Goal: Check status: Check status

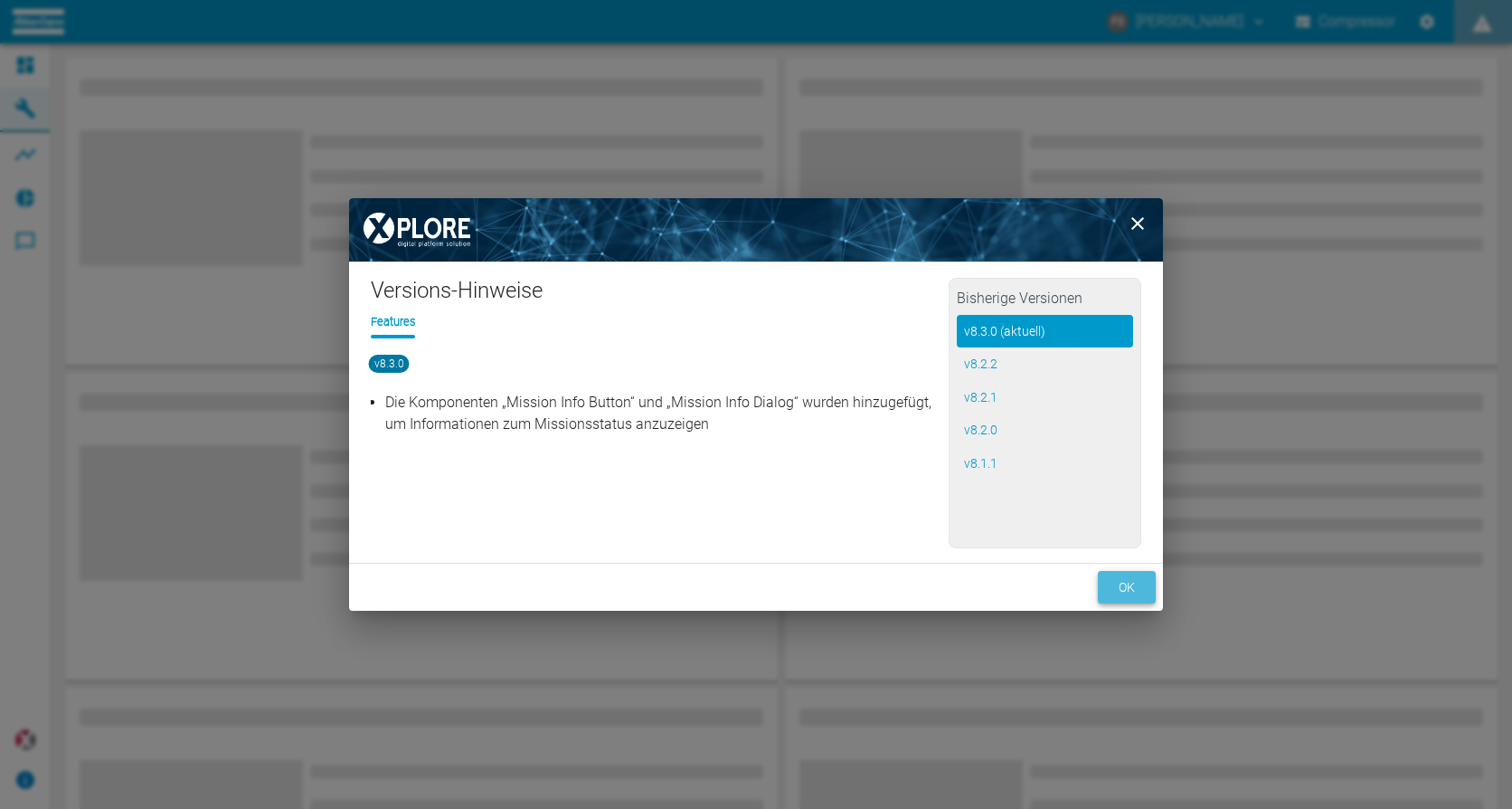
click at [1130, 584] on button "ok" at bounding box center [1127, 587] width 58 height 34
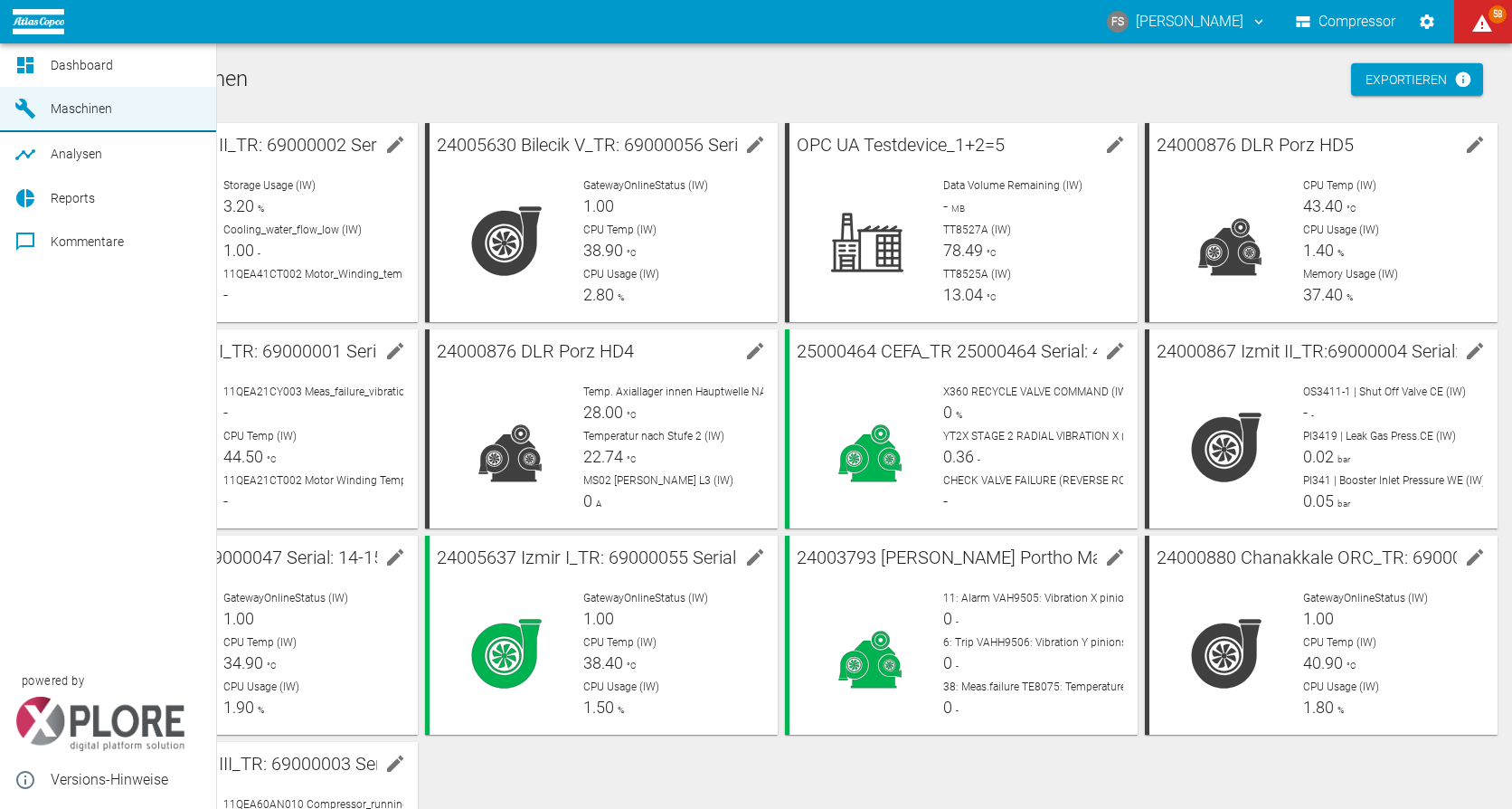
click at [86, 61] on span "Dashboard" at bounding box center [82, 64] width 62 height 14
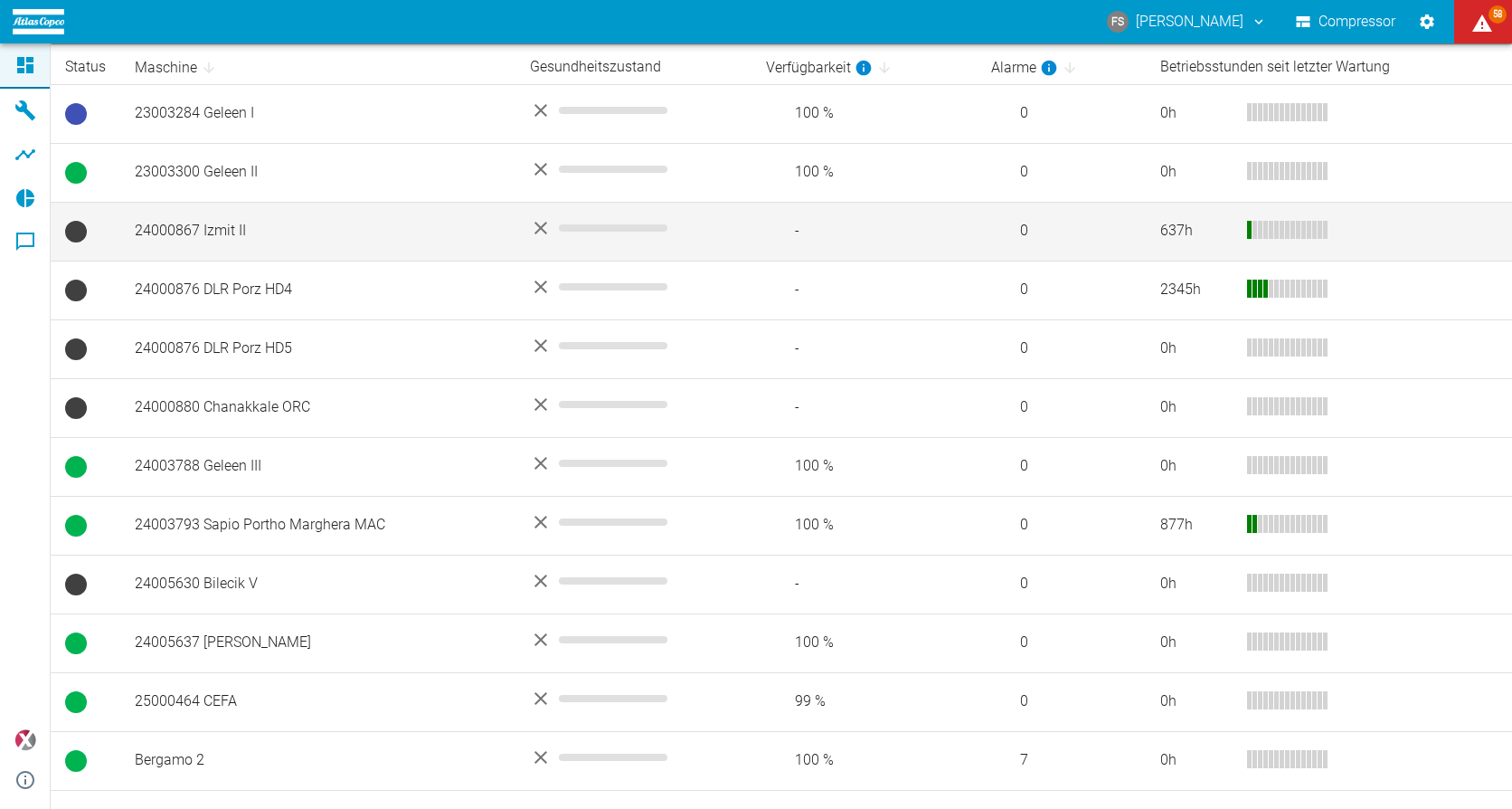
scroll to position [403, 0]
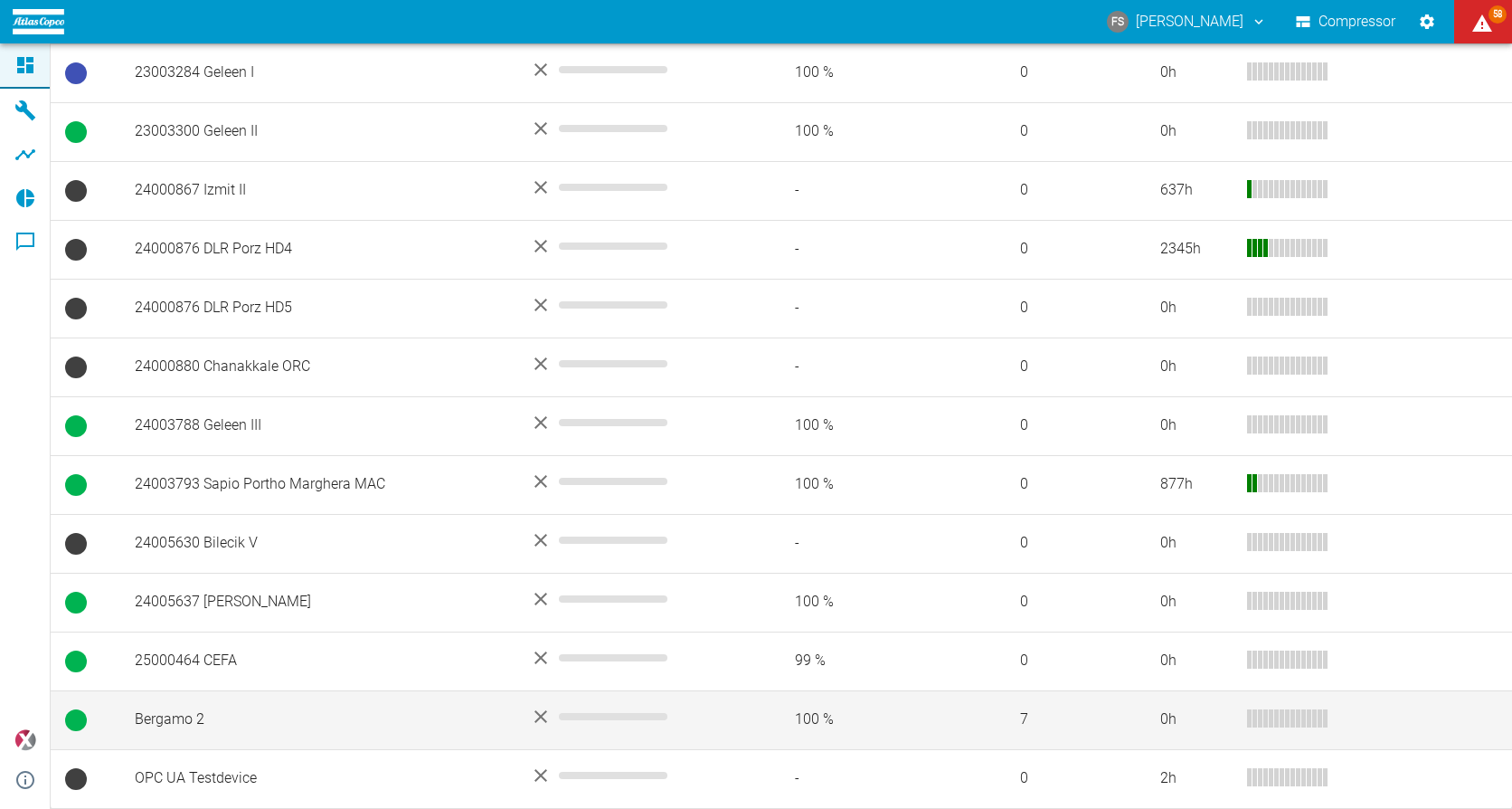
click at [171, 718] on td "Bergamo 2" at bounding box center [317, 719] width 395 height 59
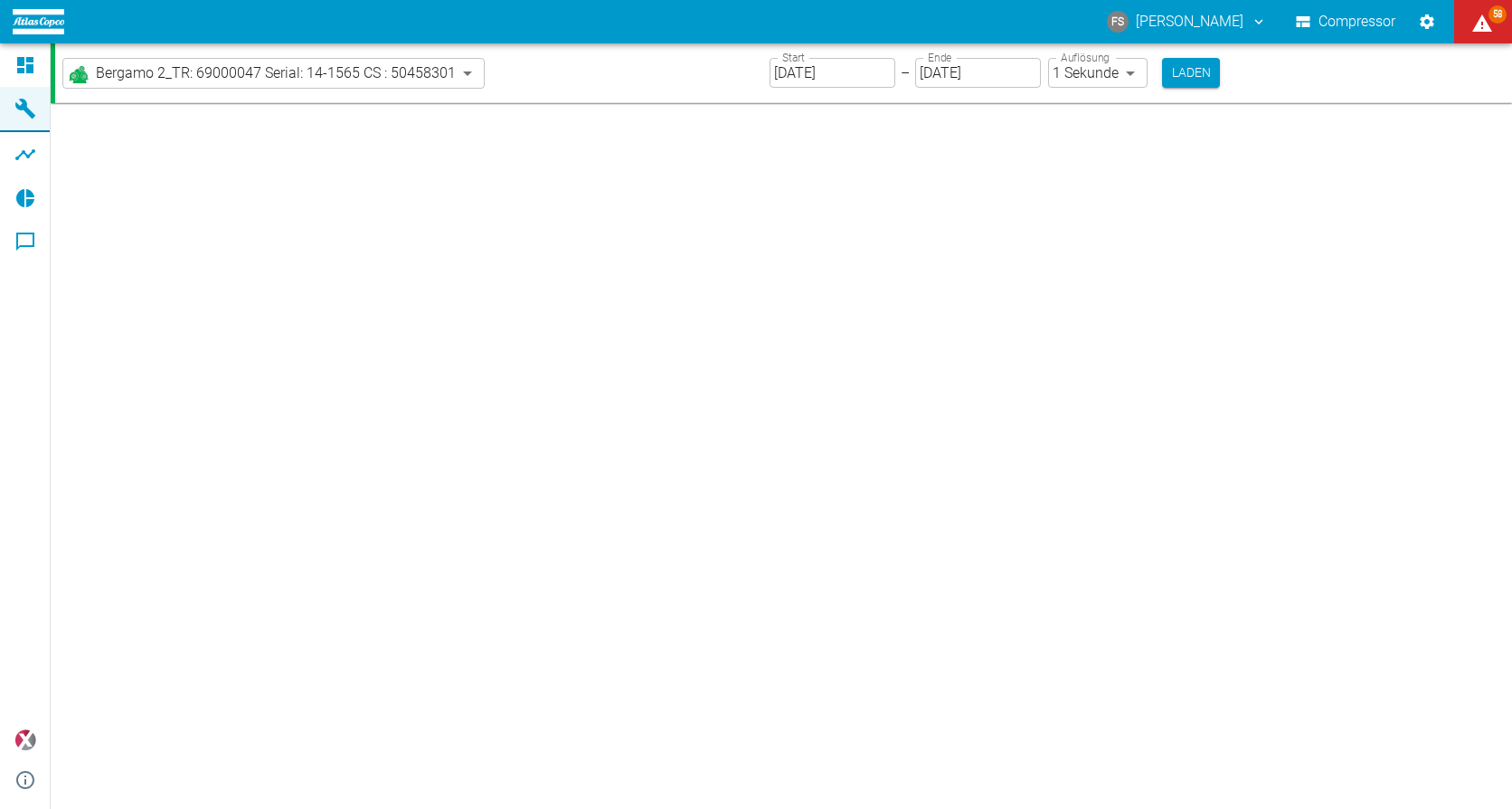
type input "2min"
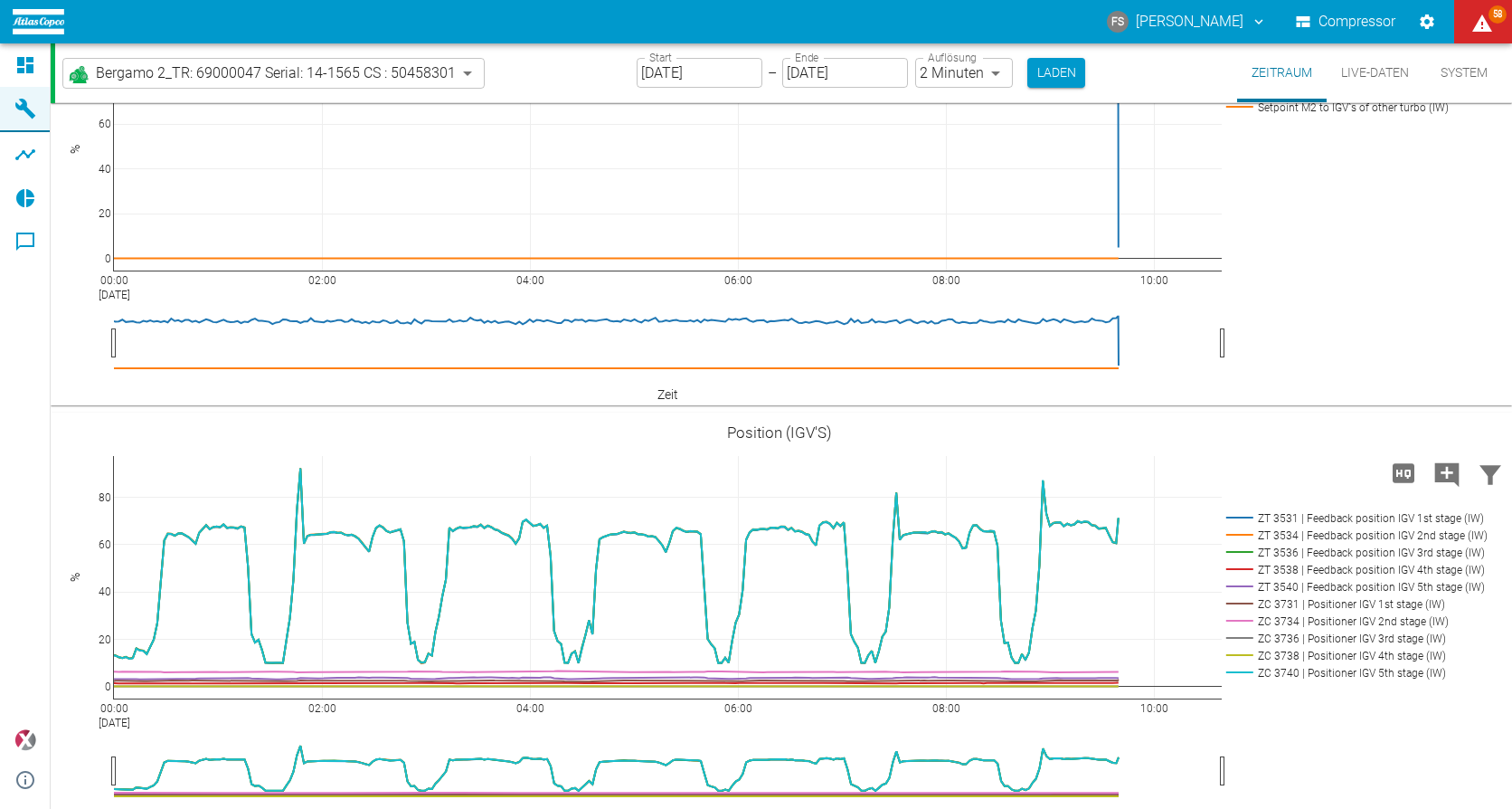
scroll to position [4795, 0]
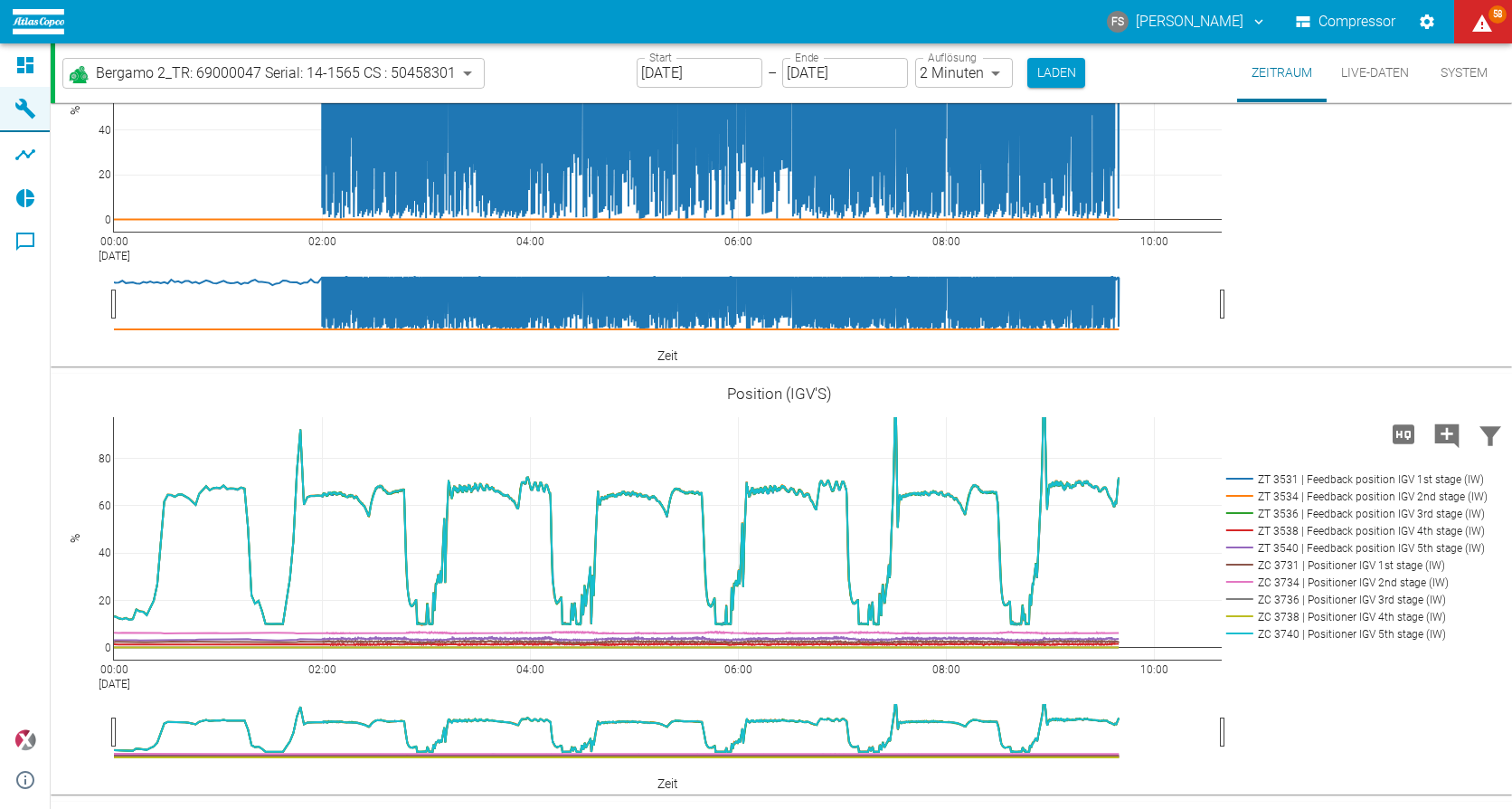
drag, startPoint x: 602, startPoint y: 572, endPoint x: 1103, endPoint y: 588, distance: 501.3
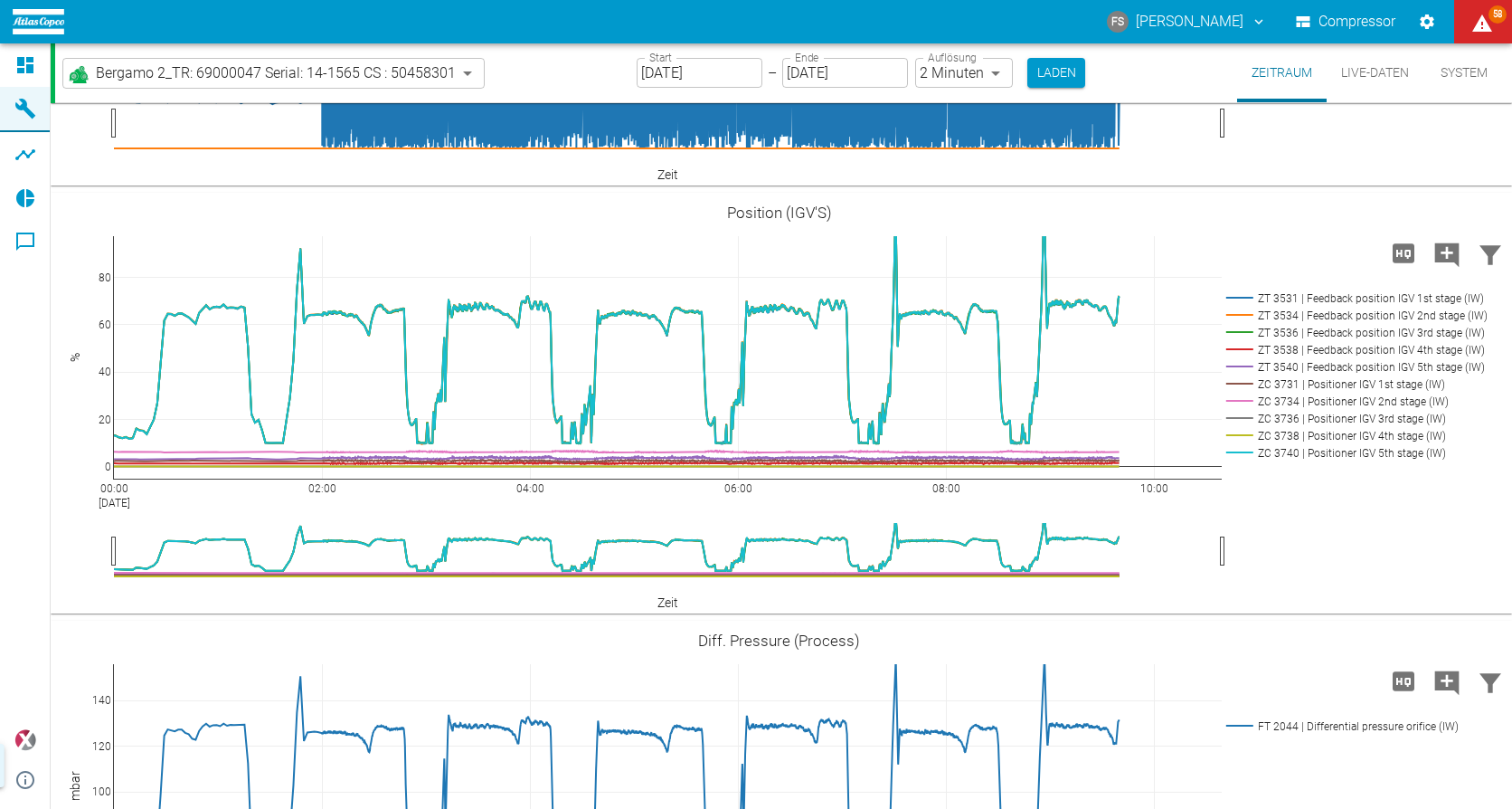
scroll to position [5429, 0]
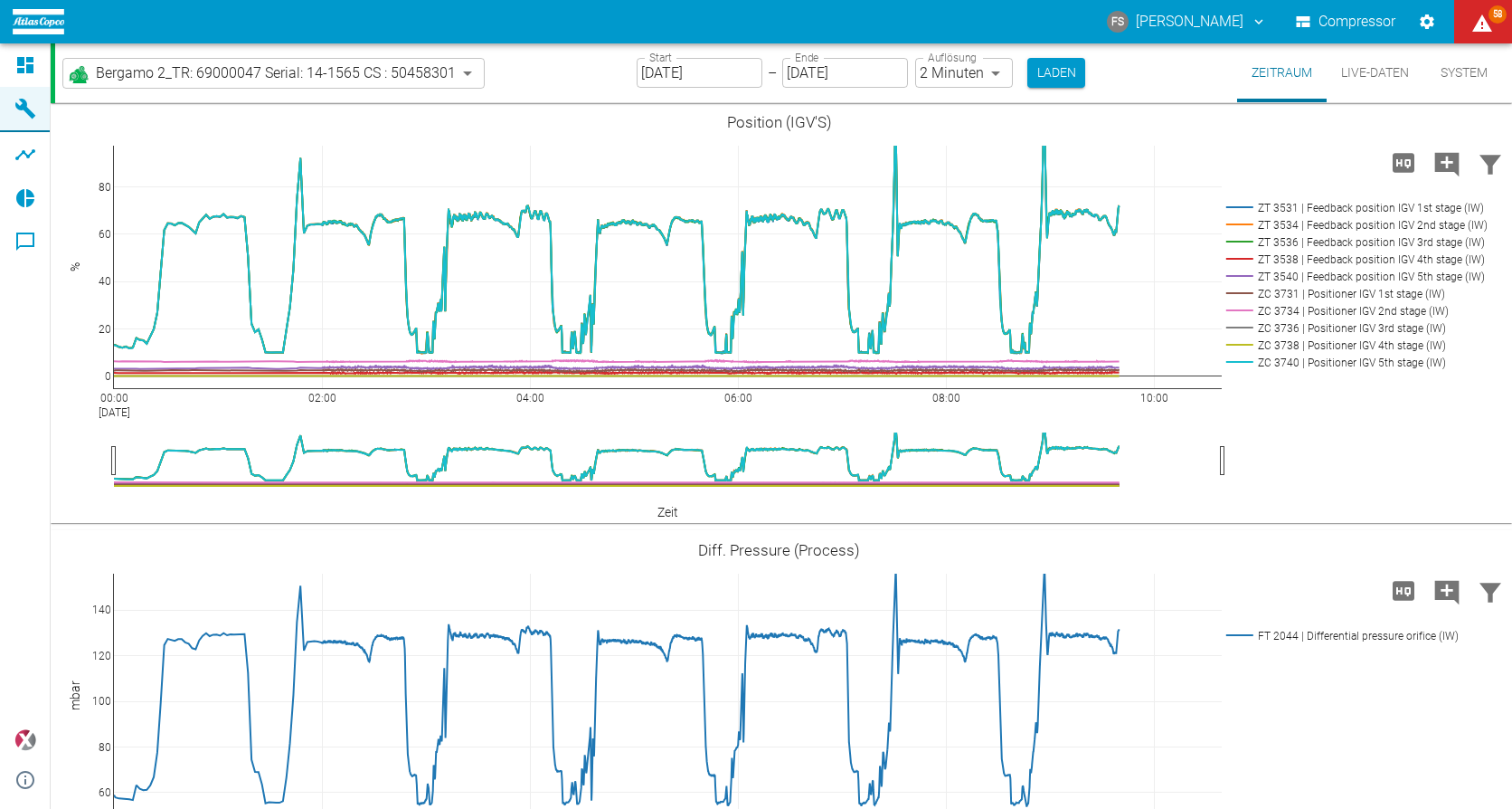
drag, startPoint x: 826, startPoint y: 531, endPoint x: 1161, endPoint y: 539, distance: 335.1
